Goal: Task Accomplishment & Management: Use online tool/utility

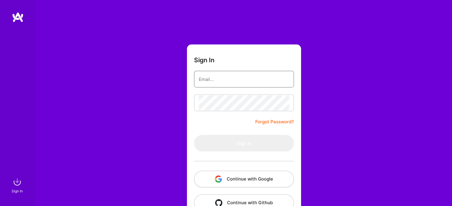
type input "[EMAIL_ADDRESS][DOMAIN_NAME]"
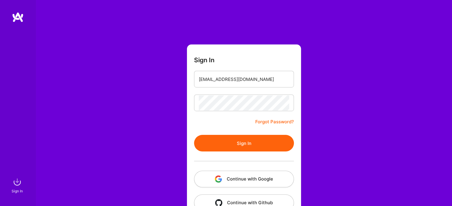
click at [252, 141] on button "Sign In" at bounding box center [244, 143] width 100 height 17
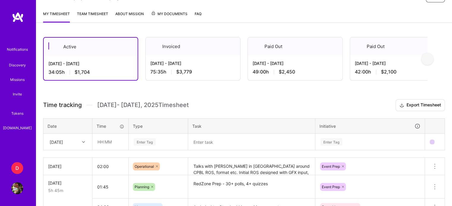
scroll to position [102, 0]
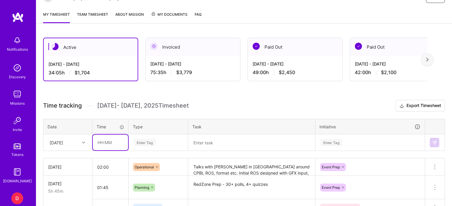
click at [100, 141] on input "text" at bounding box center [110, 143] width 35 height 16
click at [143, 142] on div "Enter Tag" at bounding box center [158, 142] width 59 height 15
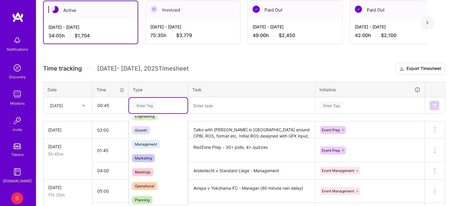
scroll to position [51, 0]
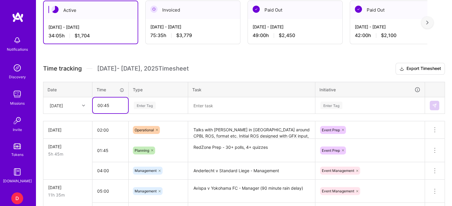
drag, startPoint x: 115, startPoint y: 104, endPoint x: 73, endPoint y: 102, distance: 42.2
click at [73, 102] on tr "[DATE] 00:45 Enter Tag Enter Tag" at bounding box center [243, 105] width 401 height 17
type input "01:00"
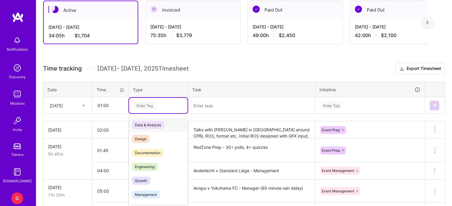
click at [143, 103] on div "Enter Tag" at bounding box center [145, 105] width 22 height 9
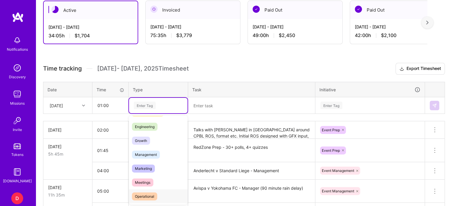
scroll to position [67, 0]
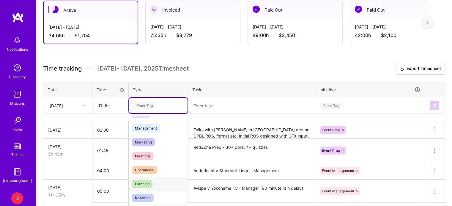
click at [144, 183] on span "Planning" at bounding box center [142, 184] width 20 height 8
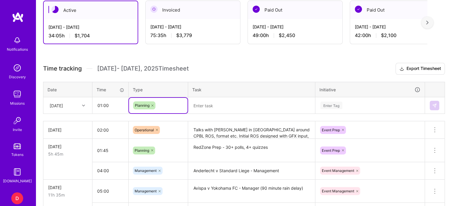
click at [207, 109] on textarea at bounding box center [252, 105] width 126 height 15
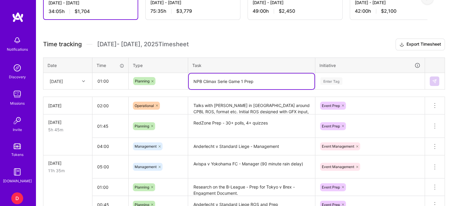
click at [327, 89] on div "Enter Tag" at bounding box center [369, 81] width 109 height 15
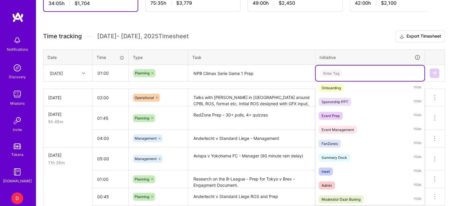
scroll to position [48, 0]
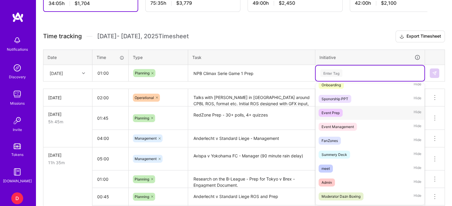
click at [329, 113] on div "Event Prep" at bounding box center [330, 113] width 18 height 6
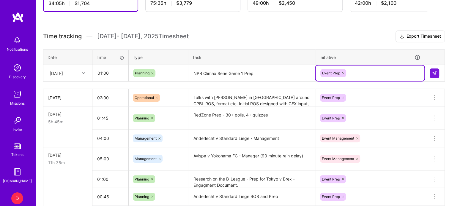
click at [261, 73] on textarea "NPB Climax Serie Game 1 Prep" at bounding box center [252, 74] width 126 height 16
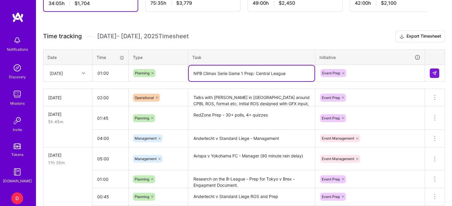
drag, startPoint x: 296, startPoint y: 73, endPoint x: 192, endPoint y: 70, distance: 103.7
click at [192, 70] on textarea "NPB Climax Serie Game 1 Prep: Central League" at bounding box center [252, 74] width 126 height 16
type textarea "NPB Climax Serie Game 1 Prep: Central League"
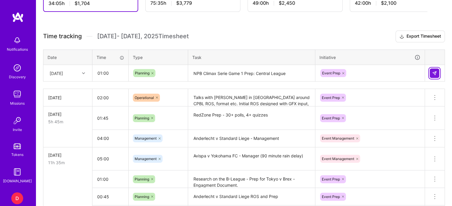
click at [432, 73] on img at bounding box center [434, 73] width 5 height 5
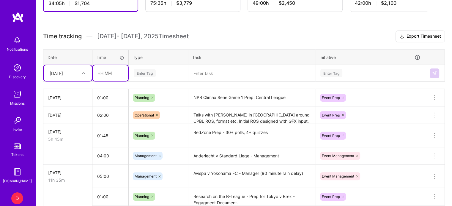
click at [99, 72] on input "text" at bounding box center [110, 73] width 35 height 16
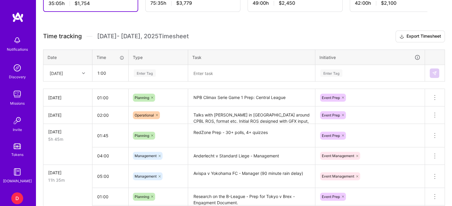
type input "01:00"
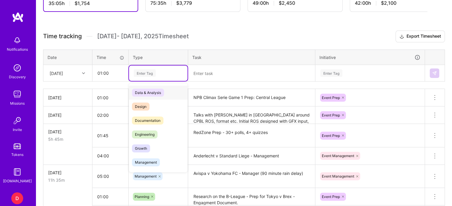
click at [146, 73] on div "Enter Tag" at bounding box center [145, 73] width 22 height 9
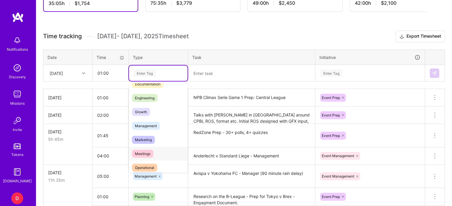
scroll to position [58, 0]
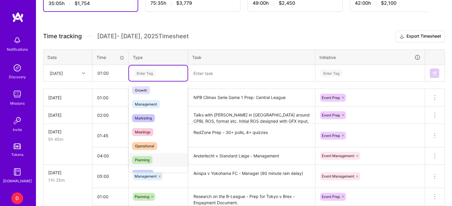
click at [145, 157] on span "Planning" at bounding box center [142, 160] width 20 height 8
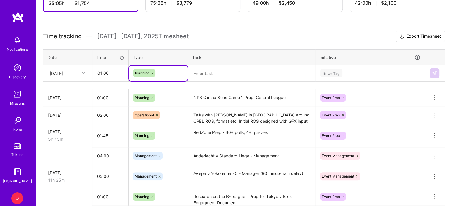
click at [209, 72] on textarea at bounding box center [252, 74] width 126 height 16
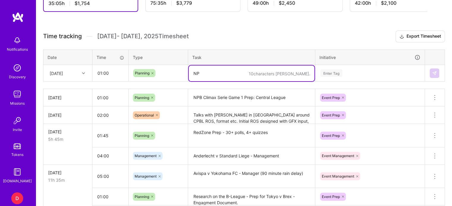
type textarea "N"
paste textarea "NPB Climax Serie Game 1 Prep: Central League"
type textarea "NPB Climax Serie Game 1 Prep: Pacific League"
click at [339, 71] on div "Enter Tag" at bounding box center [331, 73] width 22 height 9
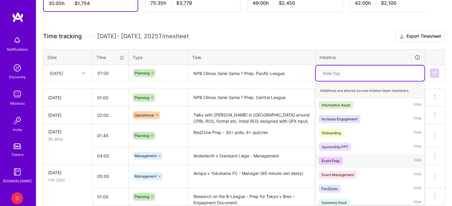
click at [337, 161] on div "Event Prep" at bounding box center [330, 161] width 18 height 6
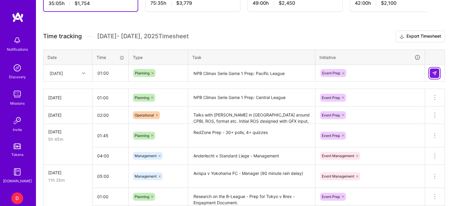
click at [433, 73] on img at bounding box center [434, 73] width 5 height 5
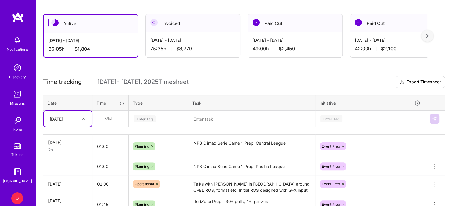
scroll to position [125, 0]
